Goal: Find contact information: Find contact information

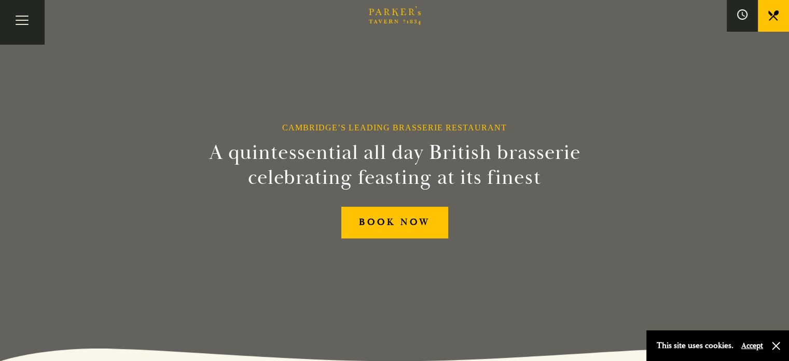
click at [0, 0] on link "What’s On" at bounding box center [0, 0] width 0 height 0
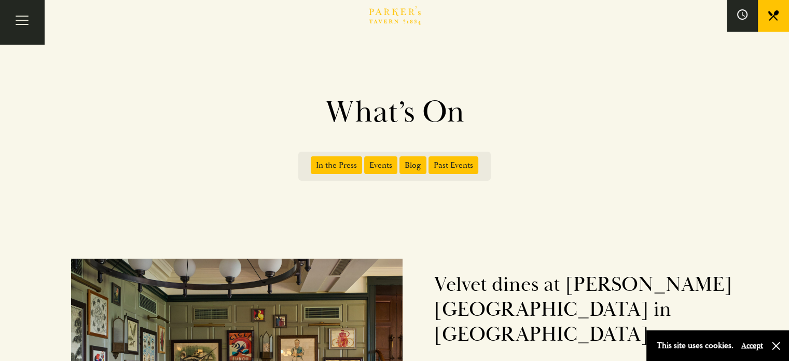
click at [0, 0] on link "Menus" at bounding box center [0, 0] width 0 height 0
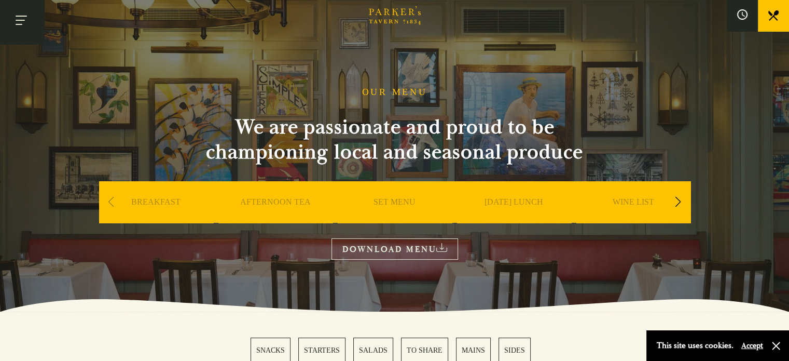
click at [33, 31] on button "Toggle navigation" at bounding box center [22, 22] width 44 height 44
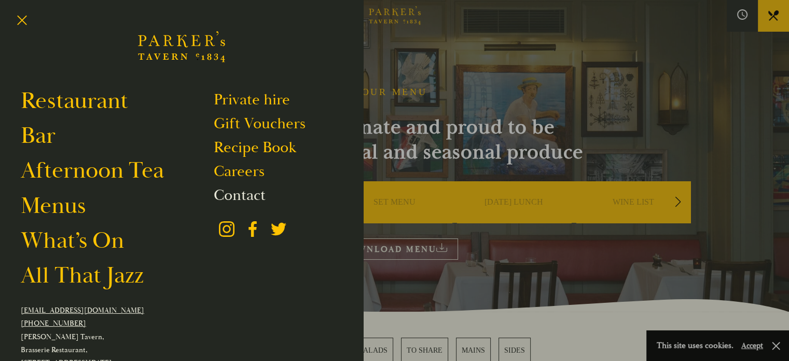
click at [214, 198] on link "Contact" at bounding box center [240, 195] width 52 height 20
